Goal: Transaction & Acquisition: Purchase product/service

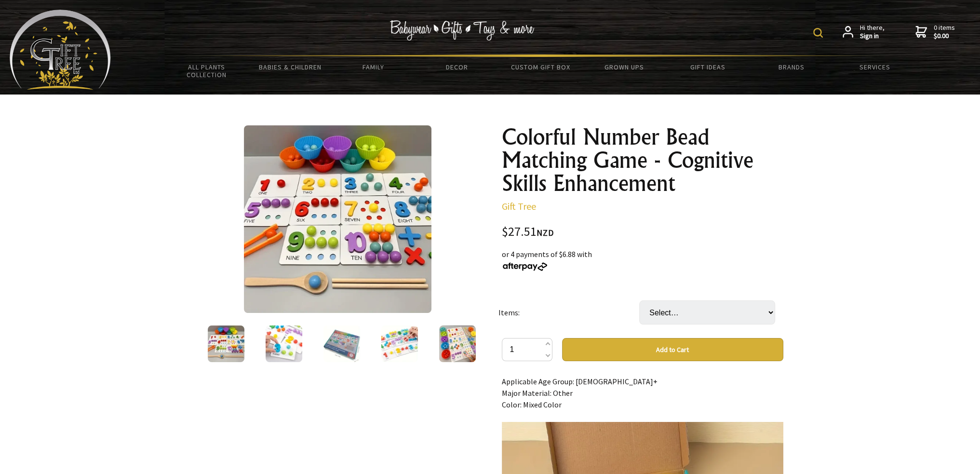
click at [273, 345] on img at bounding box center [284, 344] width 37 height 37
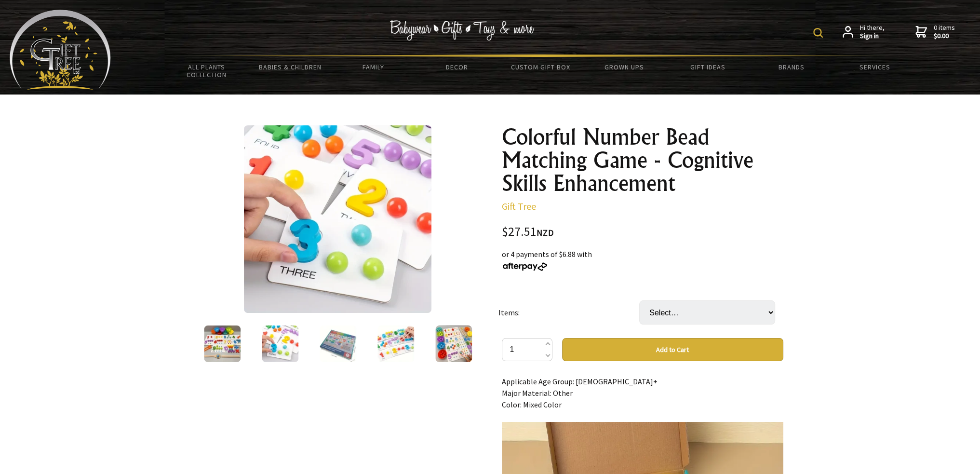
click at [351, 351] on div at bounding box center [338, 344] width 58 height 41
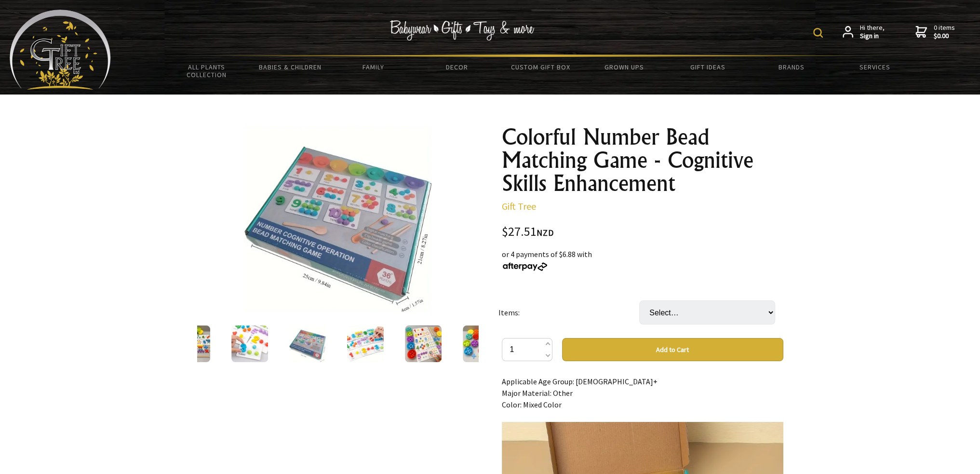
click at [401, 353] on div at bounding box center [423, 344] width 58 height 41
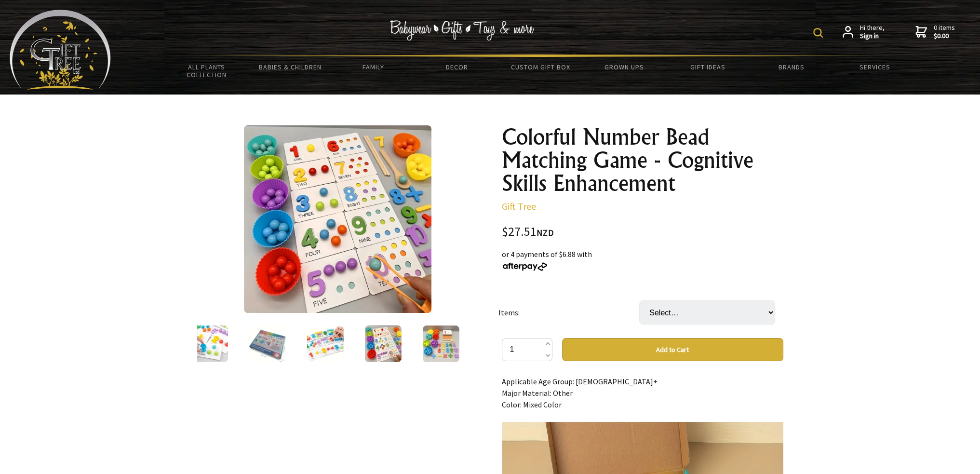
click at [431, 354] on img at bounding box center [440, 344] width 37 height 37
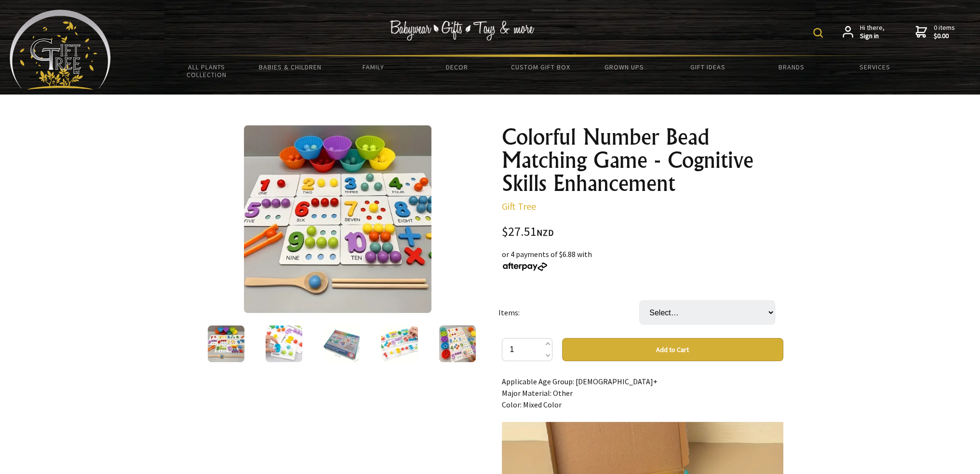
click at [278, 344] on img at bounding box center [284, 344] width 37 height 37
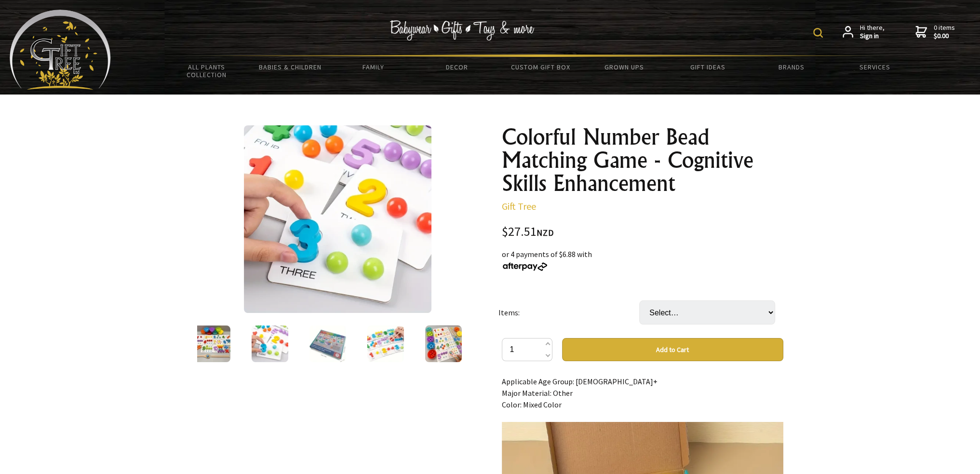
click at [327, 341] on img at bounding box center [327, 344] width 37 height 37
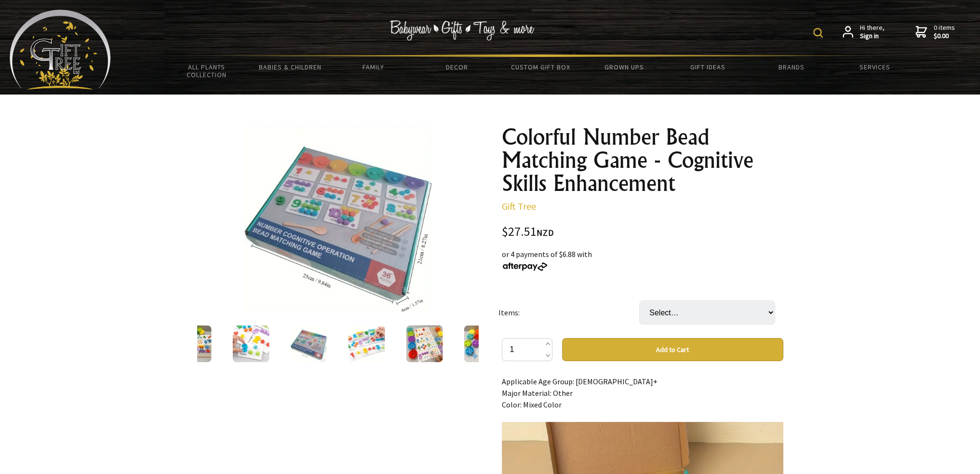
click at [375, 342] on img at bounding box center [366, 344] width 37 height 37
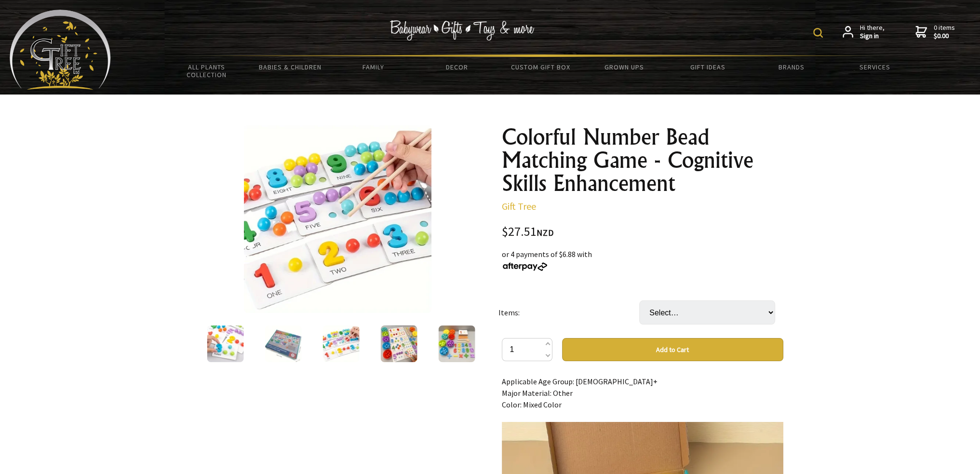
click at [424, 342] on div at bounding box center [399, 344] width 58 height 41
